Goal: Find specific page/section: Find specific page/section

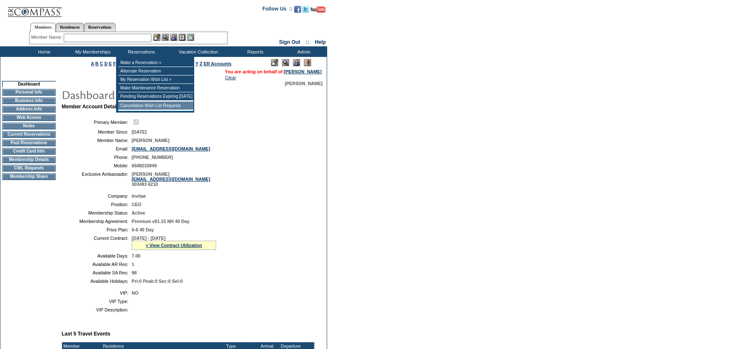
click at [155, 106] on td "Cancellation Wish List Requests" at bounding box center [155, 106] width 75 height 8
click at [155, 106] on td "Member Account Details Primary Member: Member Since: [DATE] Member Name: [PERSO…" at bounding box center [192, 312] width 260 height 417
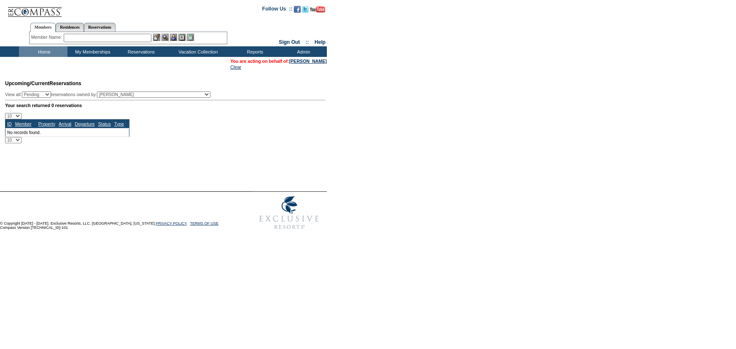
click at [49, 47] on td "Home" at bounding box center [43, 51] width 49 height 11
